Goal: Book appointment/travel/reservation

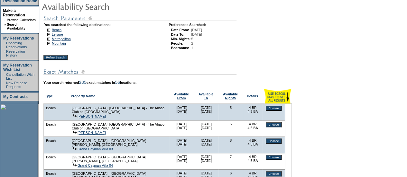
scroll to position [99, 0]
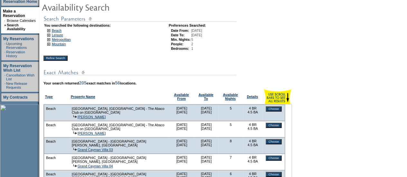
click at [60, 61] on input "Refine Search" at bounding box center [55, 58] width 24 height 5
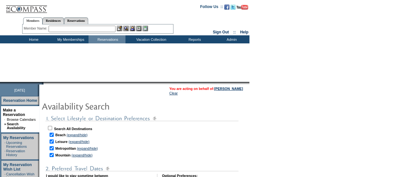
checkbox input "true"
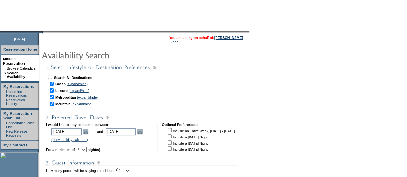
scroll to position [51, 0]
click at [54, 91] on input "checkbox" at bounding box center [52, 90] width 4 height 4
checkbox input "false"
click at [54, 96] on input "checkbox" at bounding box center [52, 97] width 4 height 4
checkbox input "false"
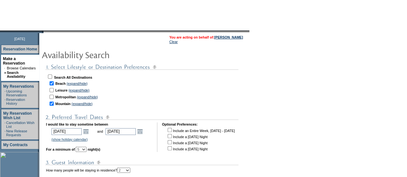
click at [54, 103] on input "checkbox" at bounding box center [52, 104] width 4 height 4
checkbox input "false"
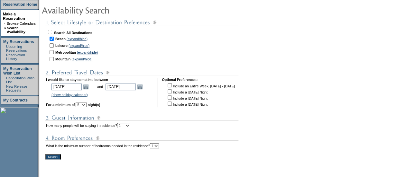
scroll to position [99, 0]
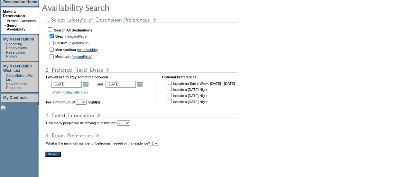
click at [56, 157] on input "Search!" at bounding box center [52, 154] width 15 height 5
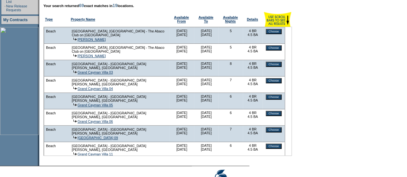
scroll to position [177, 0]
click at [150, 97] on td "[GEOGRAPHIC_DATA] - [GEOGRAPHIC_DATA][PERSON_NAME], [GEOGRAPHIC_DATA]" at bounding box center [119, 98] width 96 height 8
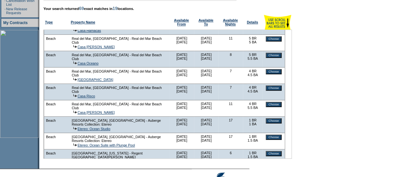
scroll to position [958, 0]
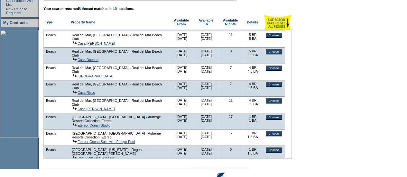
click at [181, 11] on td "Your search returned 69 exact matches in 19 locations." at bounding box center [167, 8] width 248 height 5
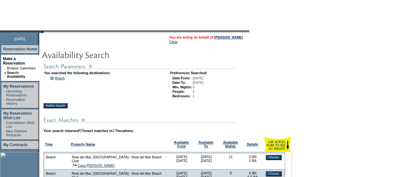
scroll to position [44, 0]
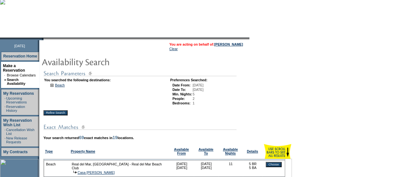
click at [67, 115] on input "Refine Search" at bounding box center [55, 112] width 24 height 5
